Goal: Find specific page/section: Find specific page/section

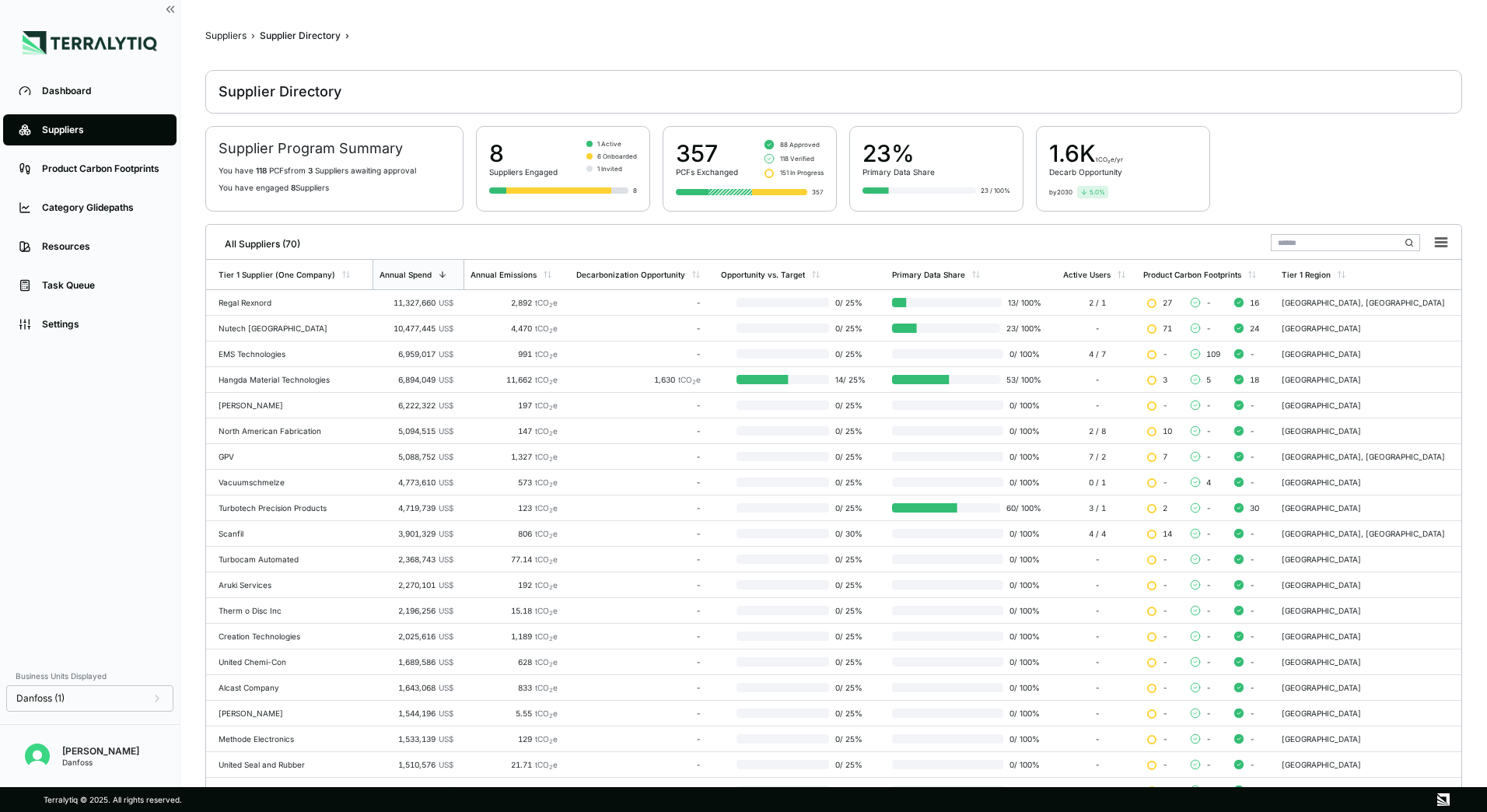
scroll to position [144, 0]
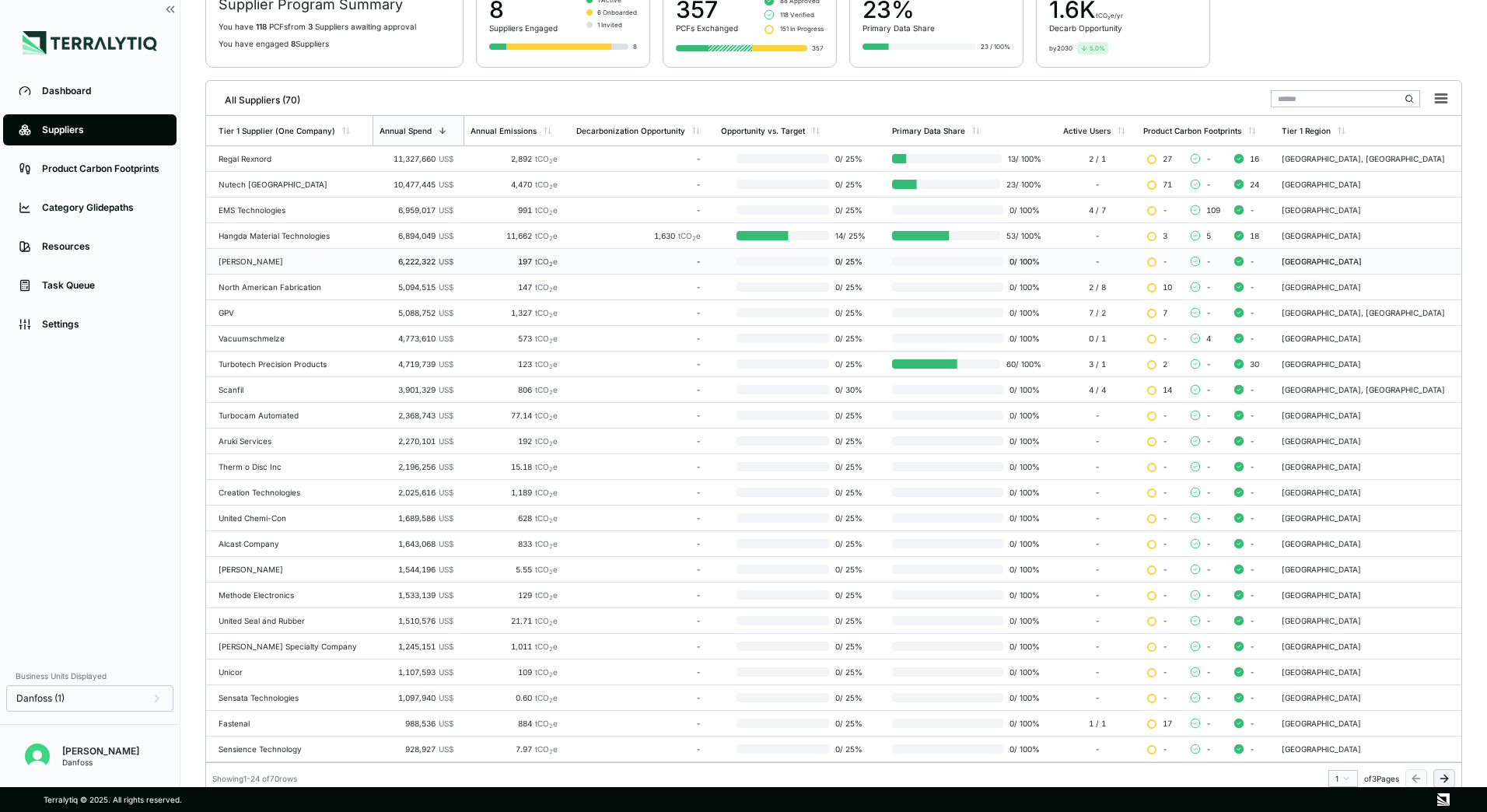
click at [242, 266] on td "[PERSON_NAME]" at bounding box center [289, 261] width 167 height 25
